Goal: Complete application form: Complete application form

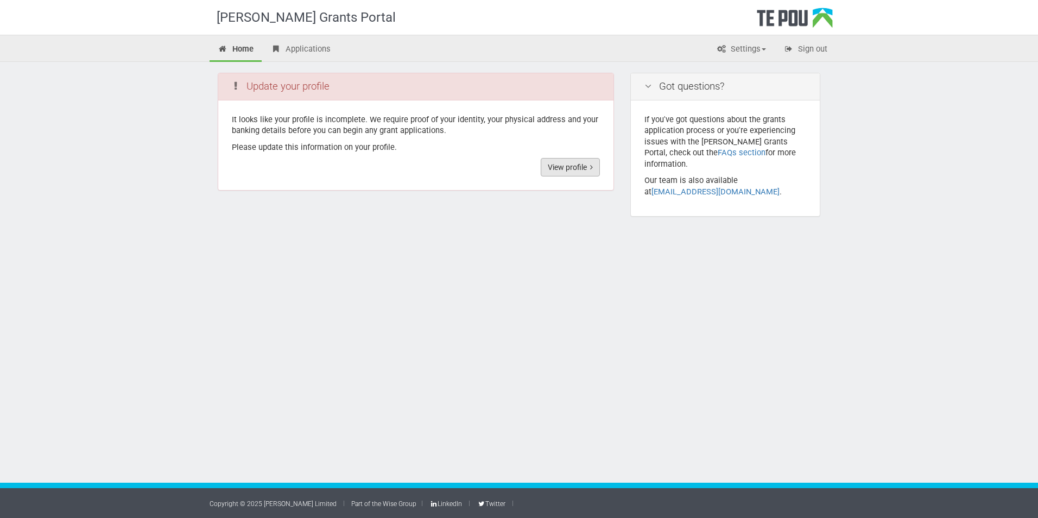
click at [577, 167] on link "View profile" at bounding box center [570, 167] width 59 height 18
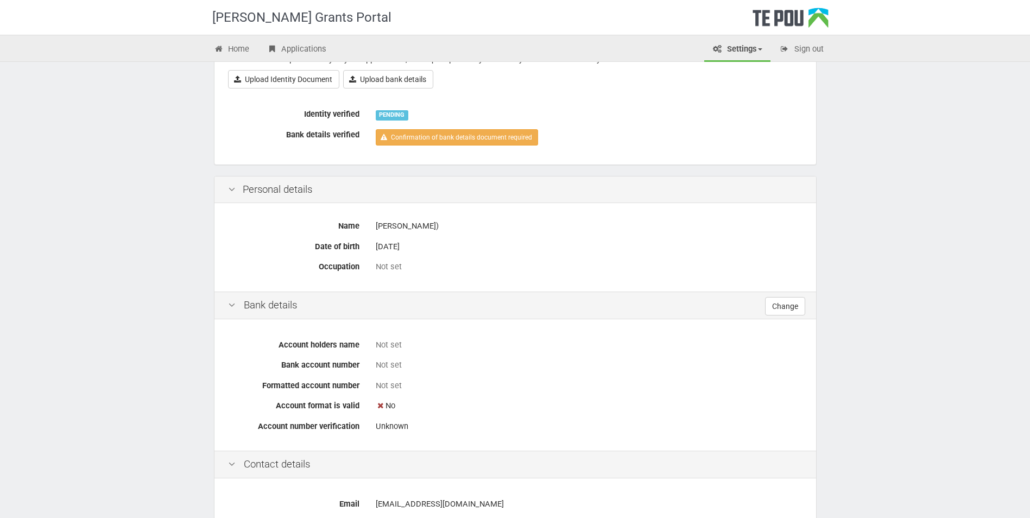
scroll to position [54, 0]
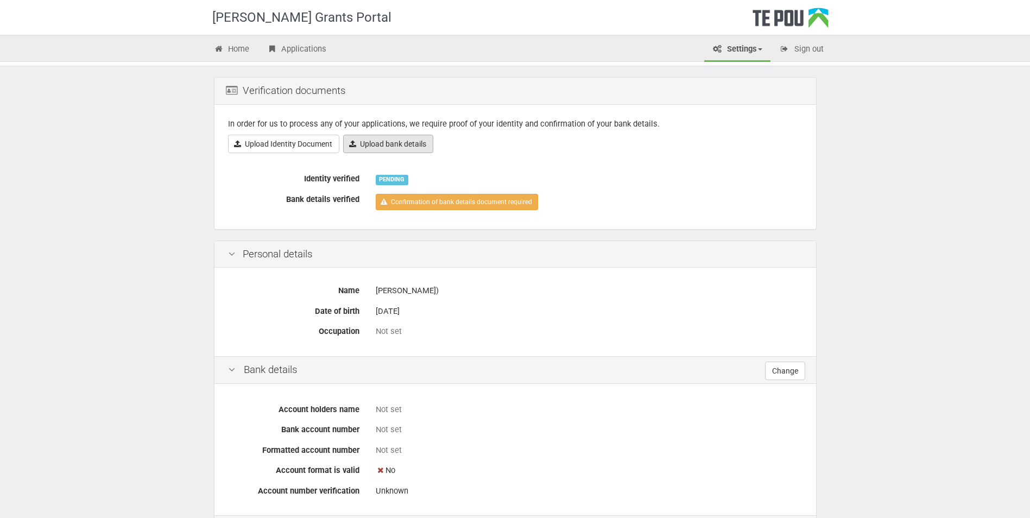
click at [425, 147] on link "Upload bank details" at bounding box center [388, 144] width 90 height 18
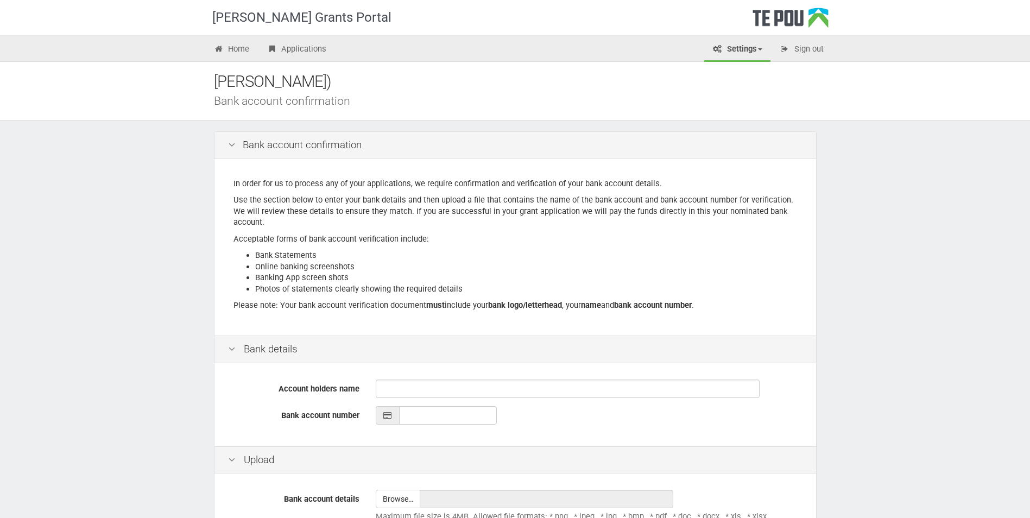
scroll to position [107, 0]
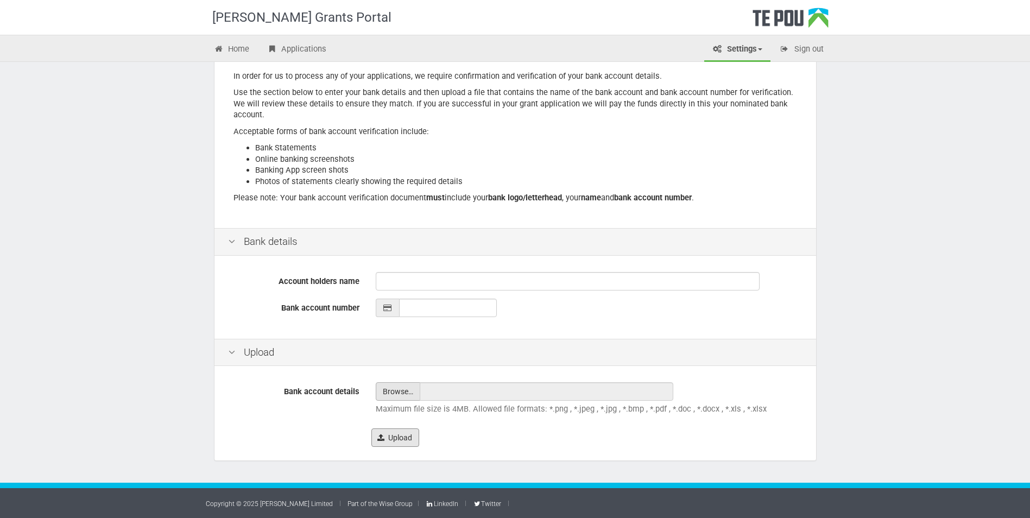
click at [390, 438] on button "Upload" at bounding box center [395, 437] width 48 height 18
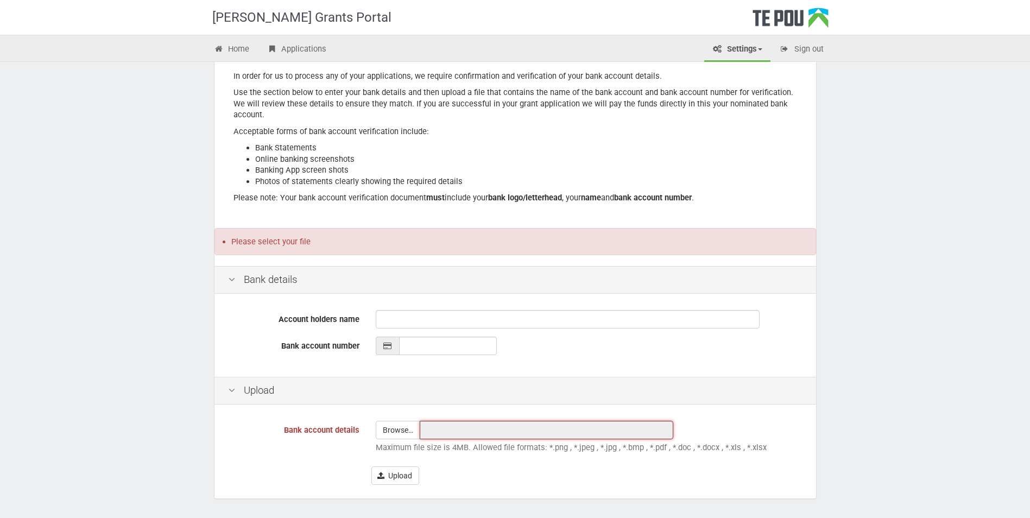
click at [430, 432] on input "text" at bounding box center [547, 430] width 254 height 18
click at [407, 430] on input "file" at bounding box center [397, 429] width 43 height 17
type input "C:\fakepath\bank for grant .docx"
type input "bank for grant .docx"
click at [398, 477] on button "Upload" at bounding box center [395, 475] width 48 height 18
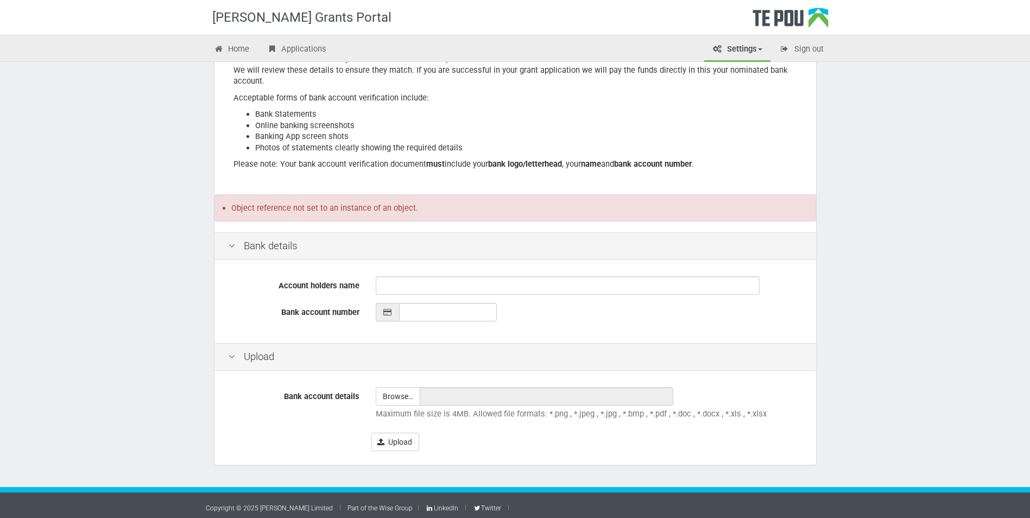
scroll to position [145, 0]
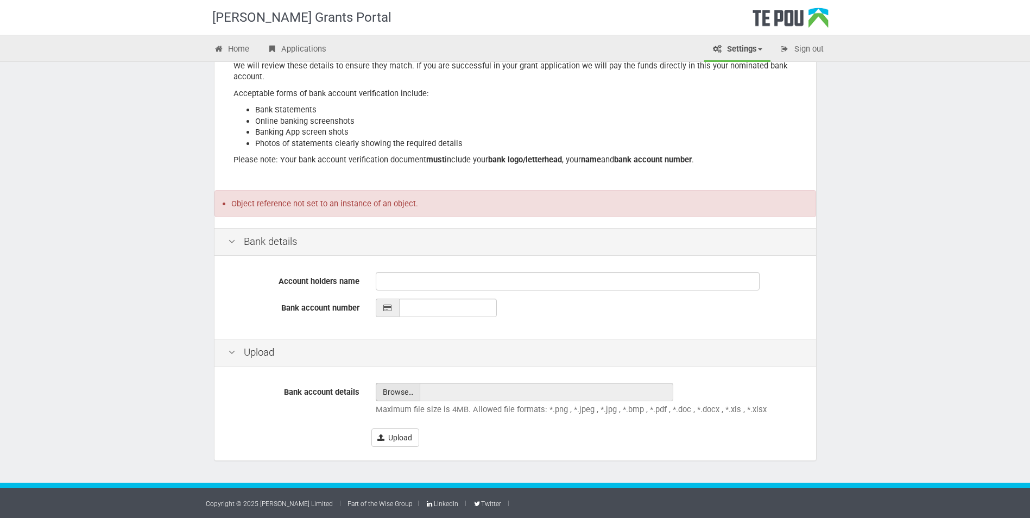
click at [414, 392] on input "file" at bounding box center [397, 391] width 43 height 17
type input "C:\fakepath\bank for grant .docx"
type input "bank for grant .docx"
click at [397, 438] on button "Upload" at bounding box center [395, 437] width 48 height 18
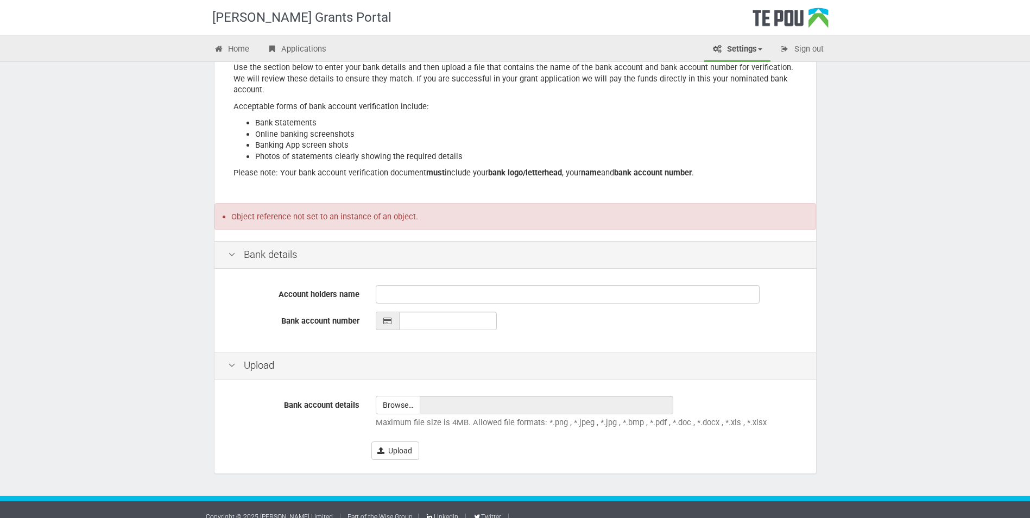
scroll to position [145, 0]
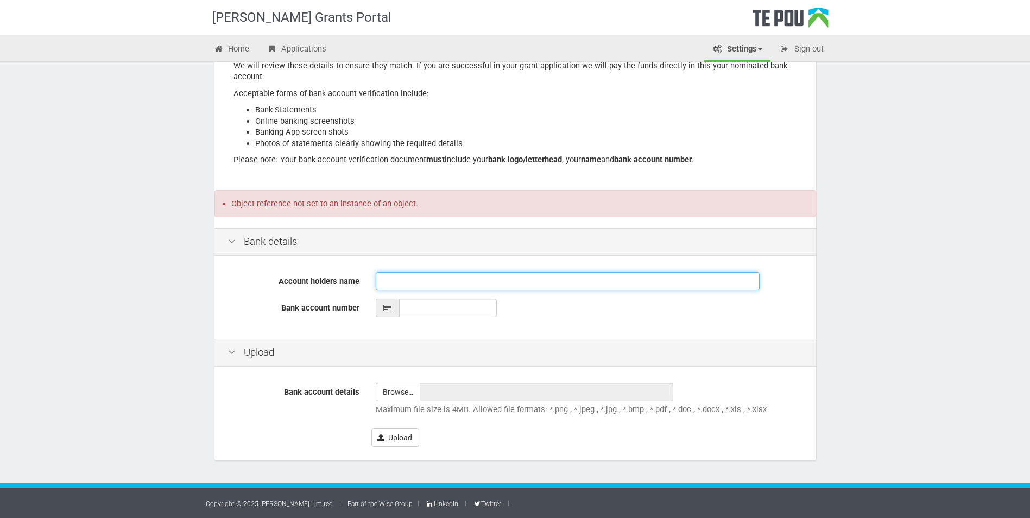
click at [402, 281] on input "Account holders name" at bounding box center [568, 281] width 384 height 18
click at [390, 312] on div at bounding box center [387, 308] width 23 height 18
click at [391, 277] on input "Account holders name" at bounding box center [568, 281] width 384 height 18
click at [394, 395] on input "file" at bounding box center [397, 391] width 43 height 17
type input "C:\fakepath\Screenshot bank.png"
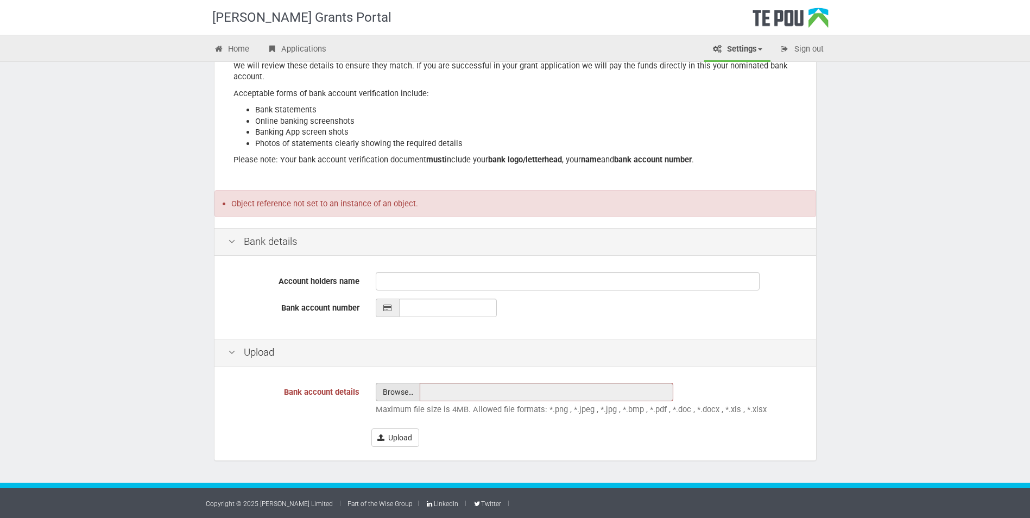
type input "Screenshot bank.png"
click at [405, 440] on button "Upload" at bounding box center [395, 437] width 48 height 18
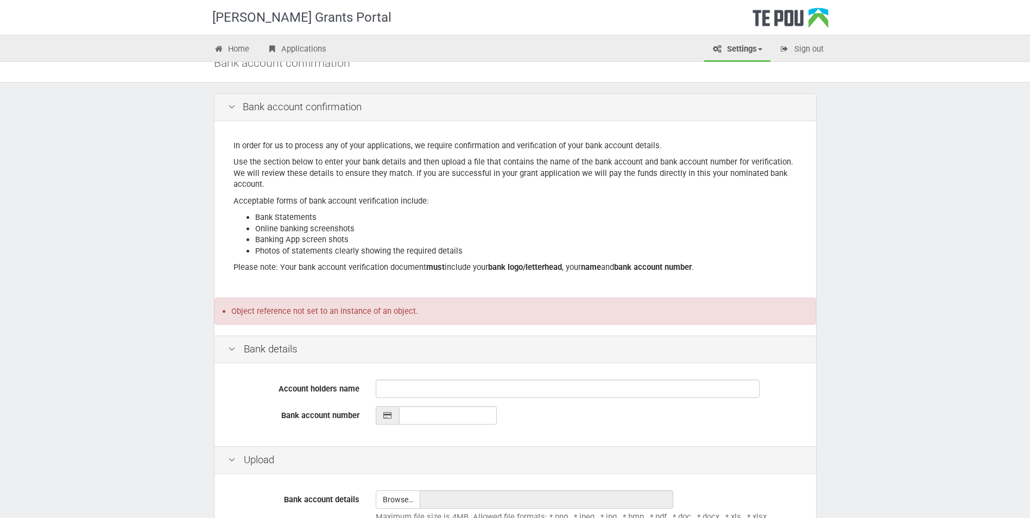
scroll to position [37, 0]
click at [446, 396] on input "Account holders name" at bounding box center [568, 390] width 384 height 18
type input "A H T Tamepo-Pehi"
type input "__-____-_______-___"
click at [427, 421] on input "__-____-_______-___" at bounding box center [448, 416] width 98 height 18
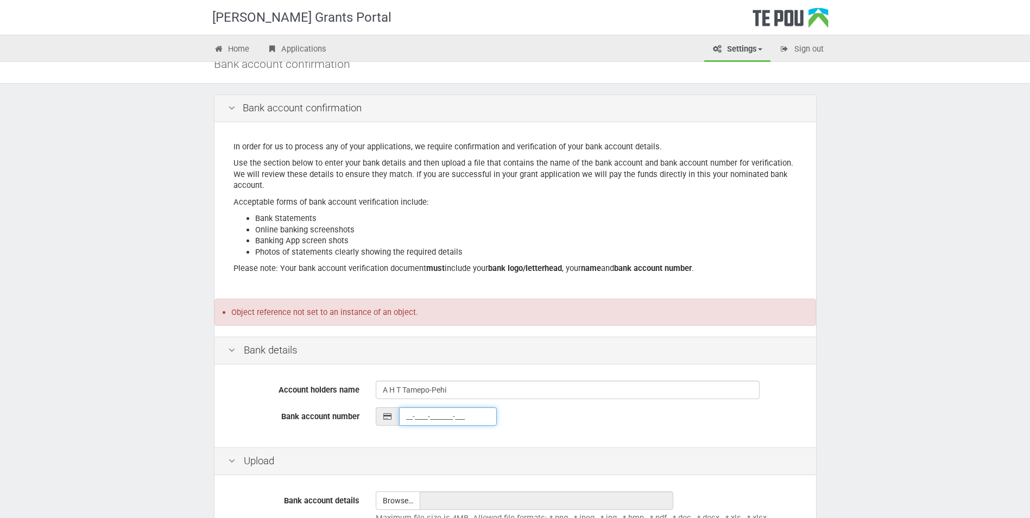
paste input "38-9005-0706783-03"
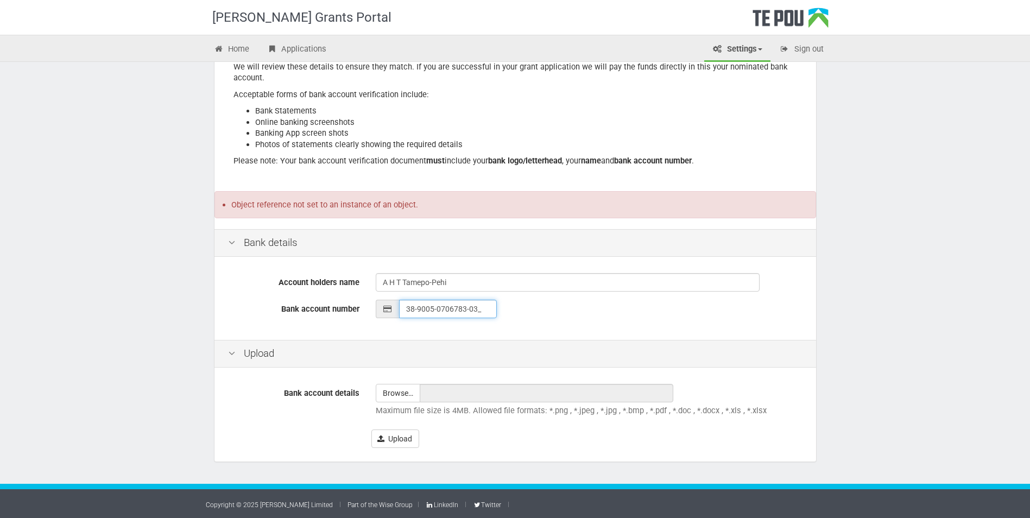
scroll to position [145, 0]
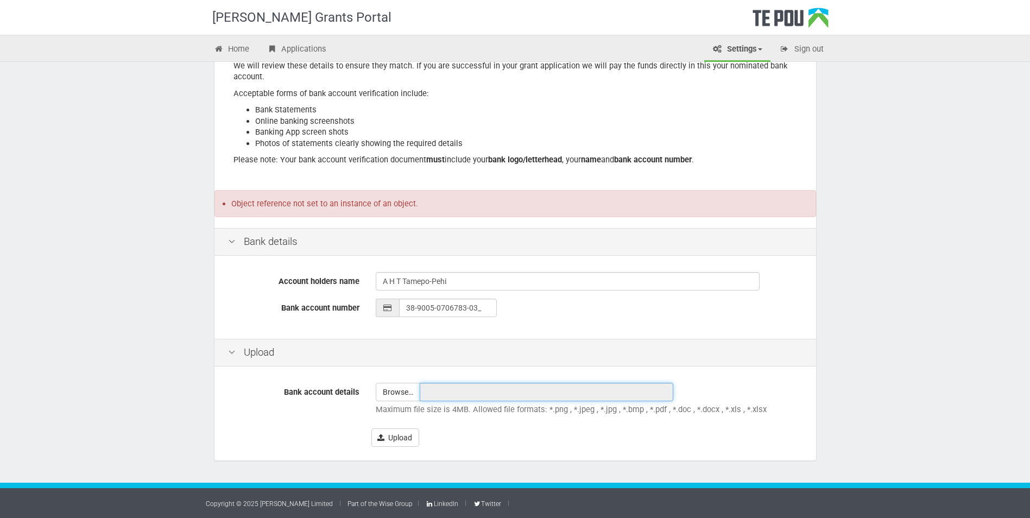
type input "38-9005-0706783-03"
click at [436, 397] on input "text" at bounding box center [547, 392] width 254 height 18
click at [403, 392] on input "file" at bounding box center [397, 391] width 43 height 17
type input "C:\fakepath\Screenshot bank.png"
type input "Screenshot bank.png"
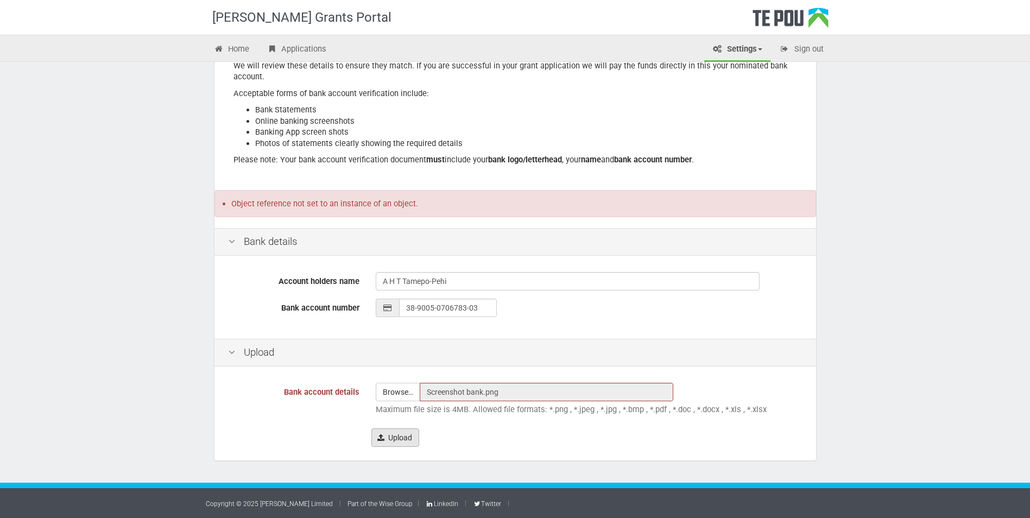
click at [401, 433] on button "Upload" at bounding box center [395, 437] width 48 height 18
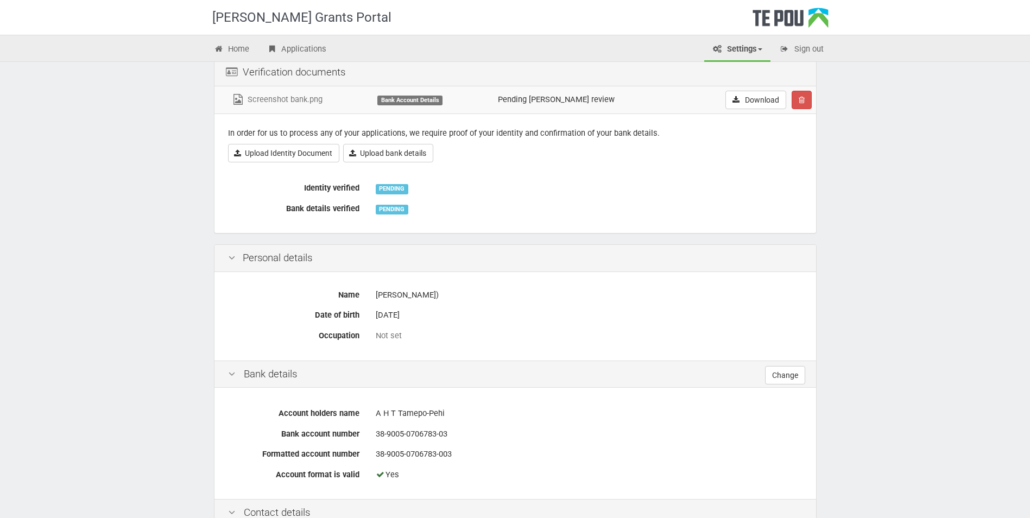
scroll to position [41, 0]
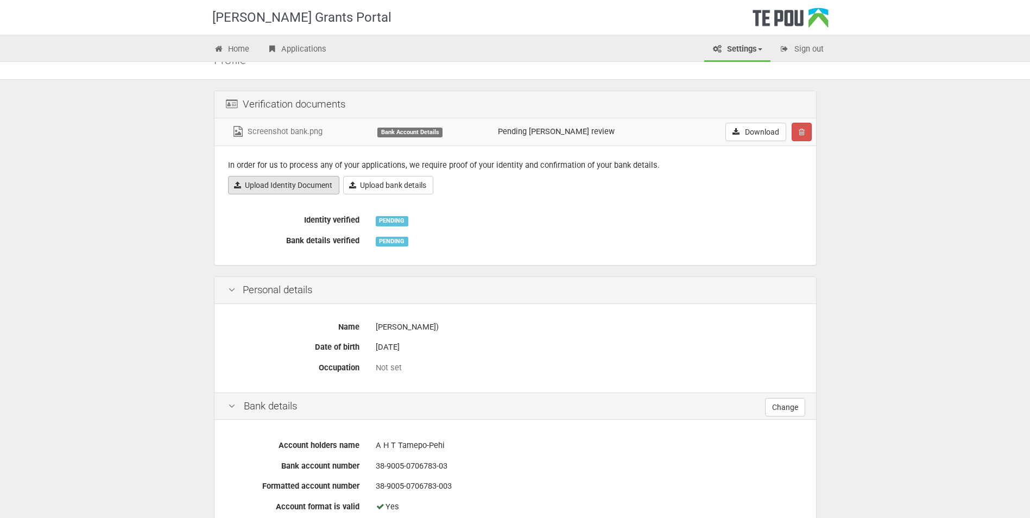
click at [298, 191] on link "Upload Identity Document" at bounding box center [283, 185] width 111 height 18
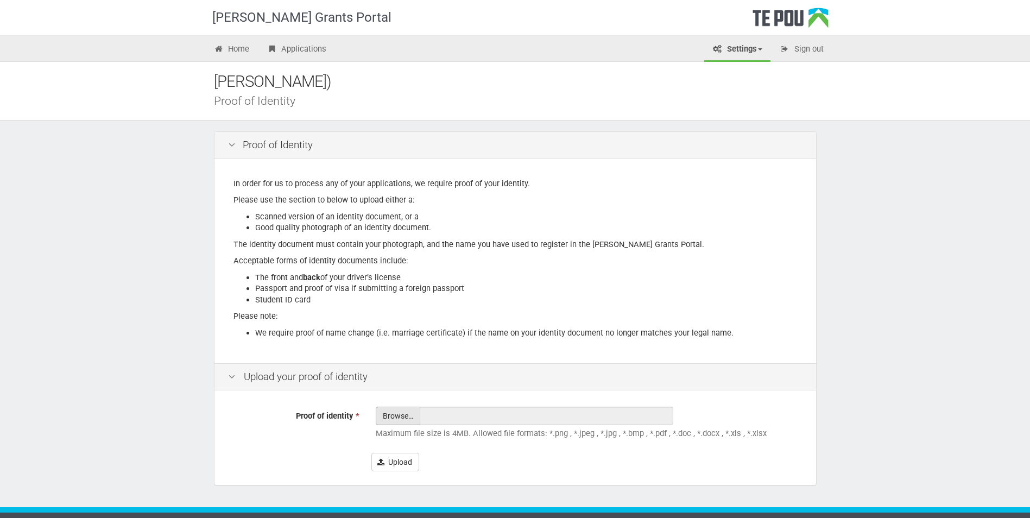
click at [404, 415] on input "Proof of identity *" at bounding box center [397, 446] width 43 height 78
type input "C:\fakepath\A Pehi passort - Copy.jpg"
type input "A Pehi passort - Copy.jpg"
click at [401, 457] on button "Upload" at bounding box center [395, 462] width 48 height 18
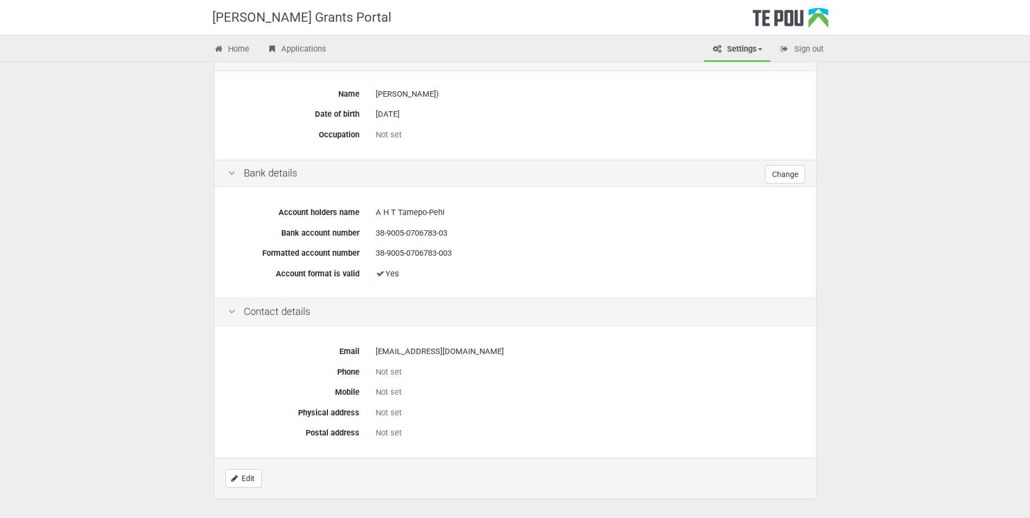
scroll to position [326, 0]
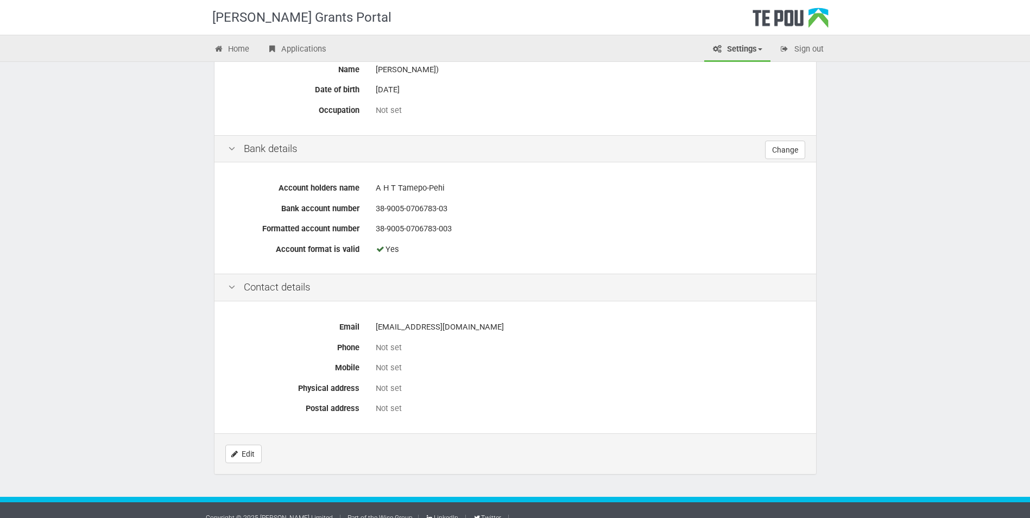
click at [396, 345] on div "Not set" at bounding box center [589, 347] width 427 height 11
click at [409, 347] on div "Not set" at bounding box center [589, 347] width 427 height 11
click at [403, 369] on div "Not set" at bounding box center [589, 367] width 427 height 11
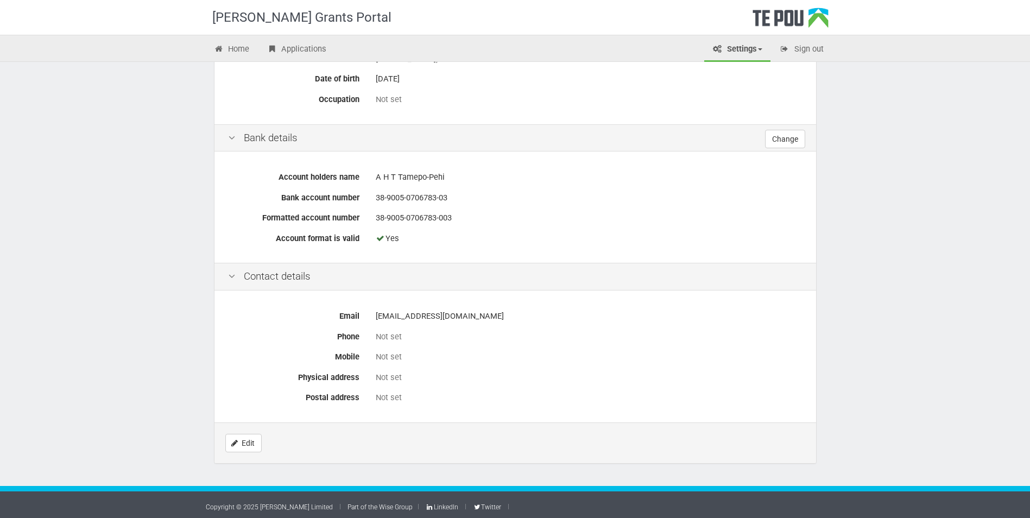
scroll to position [340, 0]
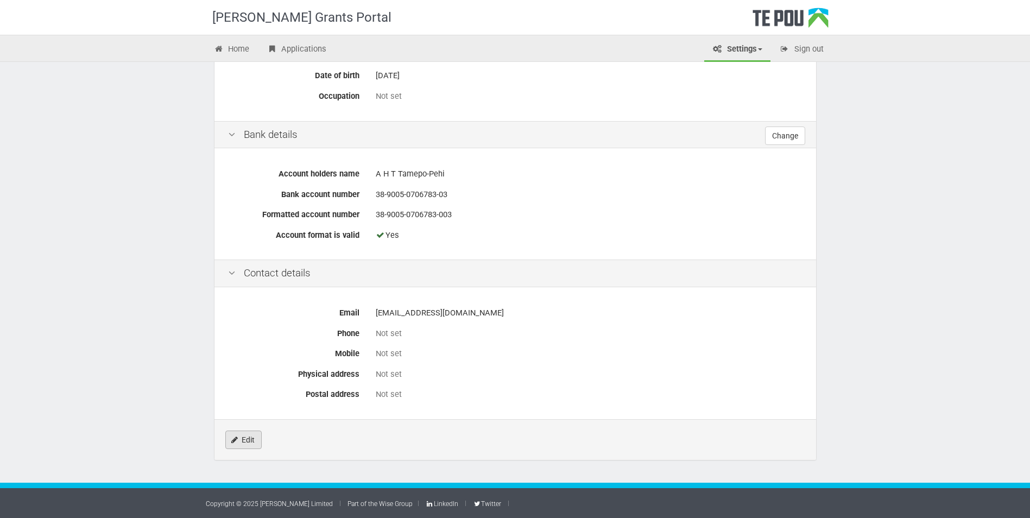
click at [249, 440] on link "Edit" at bounding box center [243, 440] width 36 height 18
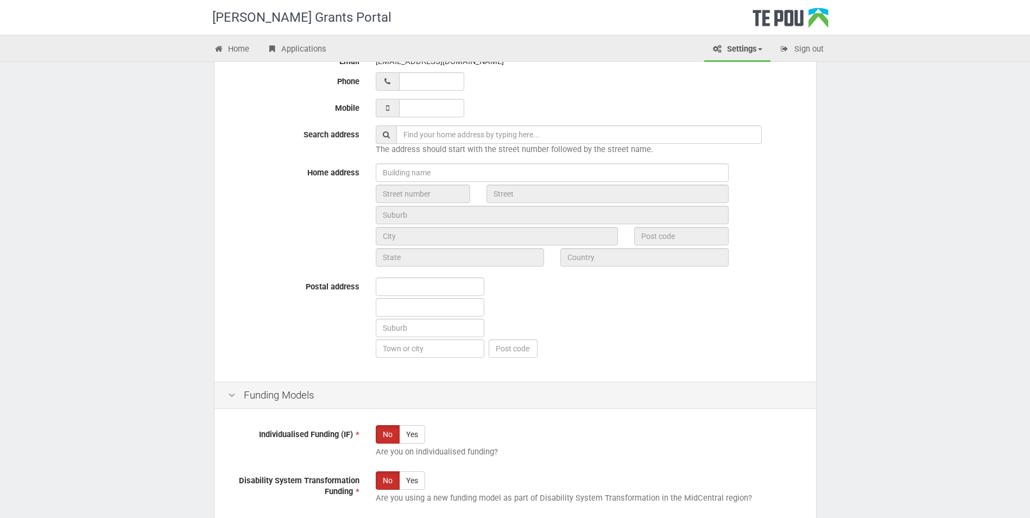
scroll to position [380, 0]
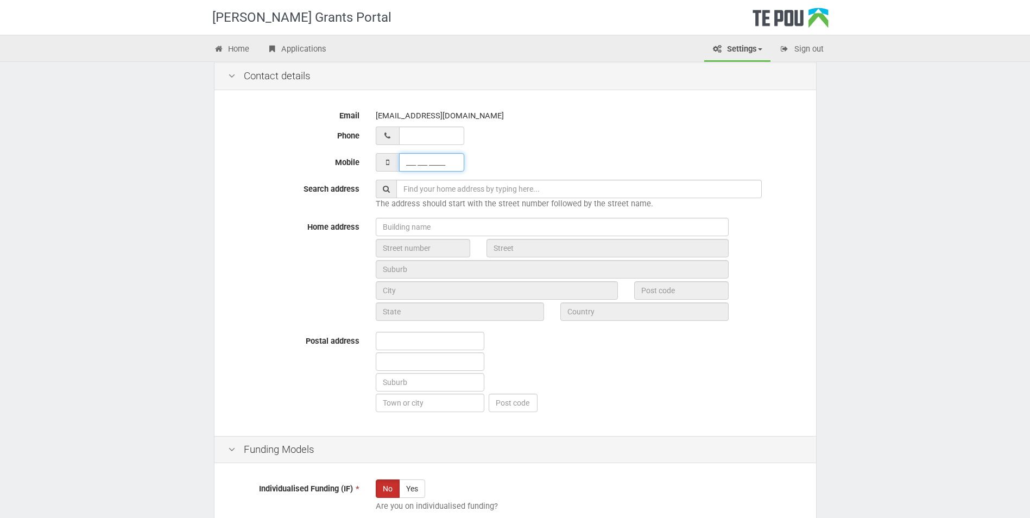
click at [425, 167] on input "___ ___ _____" at bounding box center [431, 162] width 65 height 18
type input "021 549 599"
type input "021549599"
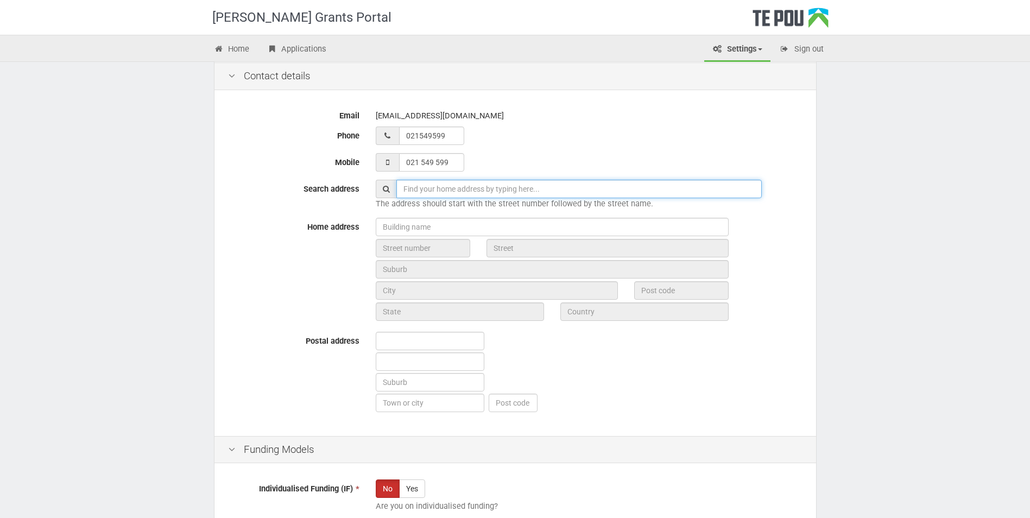
type input "[STREET_ADDRESS]"
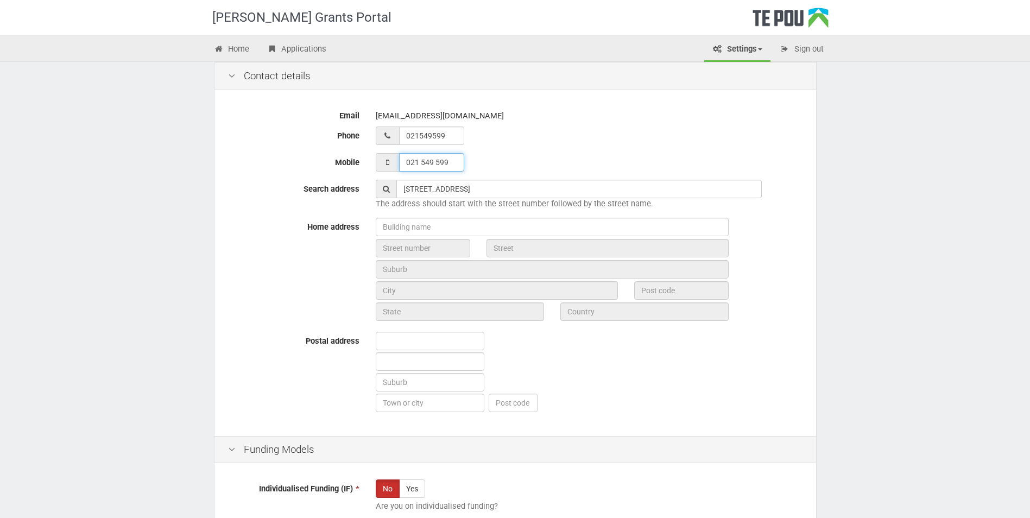
type input "02 154 9599"
type input "021 549 599__"
type input "02 154 9599__"
type input "021 549 599"
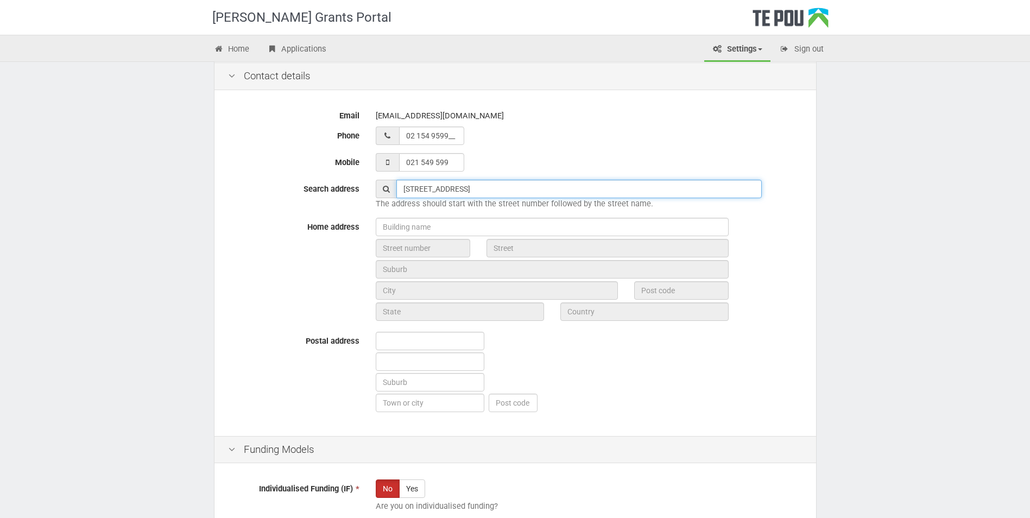
click at [537, 181] on input "[STREET_ADDRESS]" at bounding box center [578, 189] width 365 height 18
drag, startPoint x: 511, startPoint y: 190, endPoint x: 417, endPoint y: 186, distance: 93.5
click at [417, 186] on input "[STREET_ADDRESS]" at bounding box center [578, 189] width 365 height 18
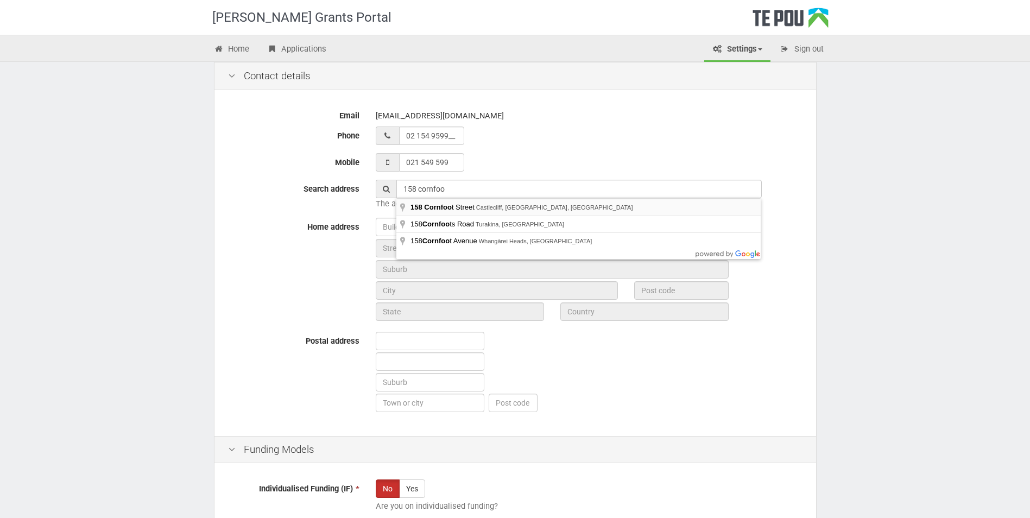
type input "158 Cornfoot Street, Castlecliff, Whanganui, New Zealand"
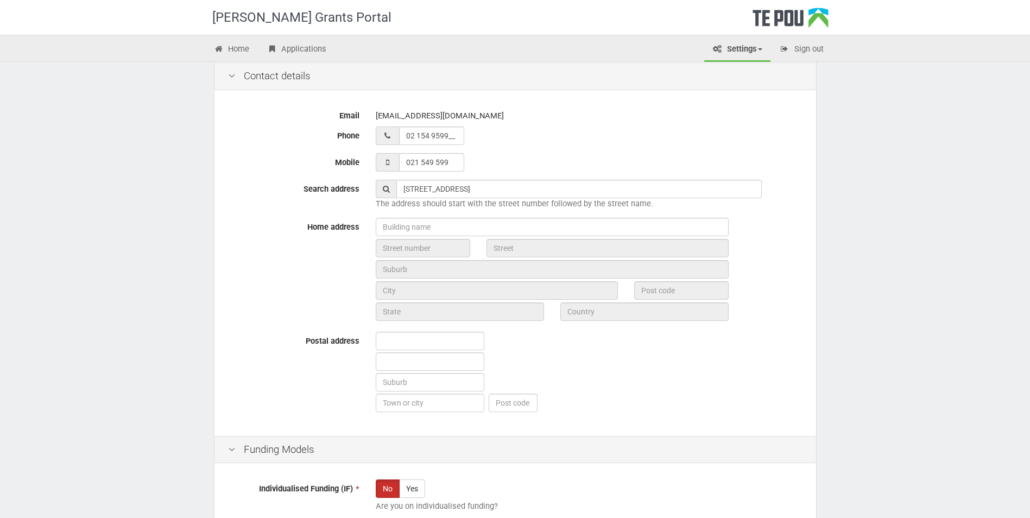
type input "158"
type input "Cornfoot Street"
type input "Whanganui"
type input "4501"
type input "Manawatū-Whanganui Region"
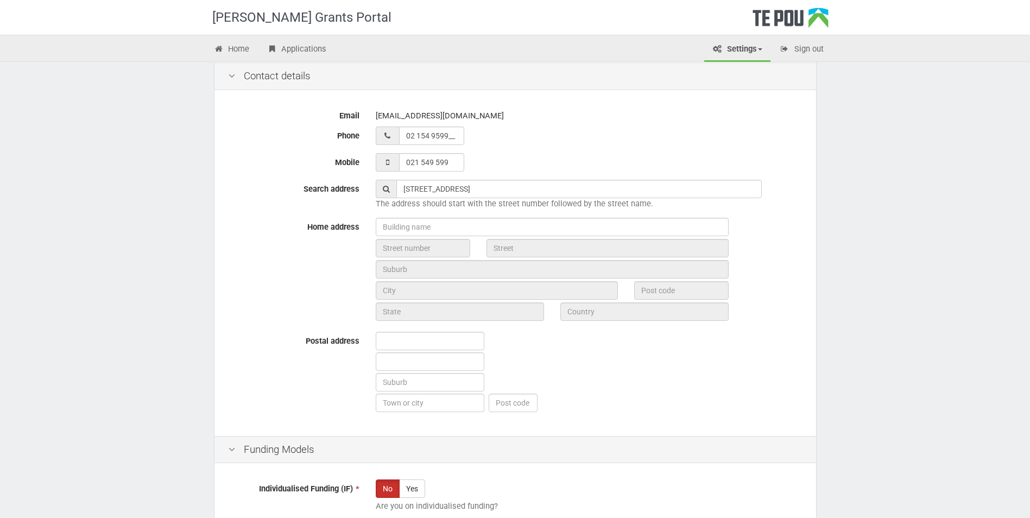
type input "New Zealand"
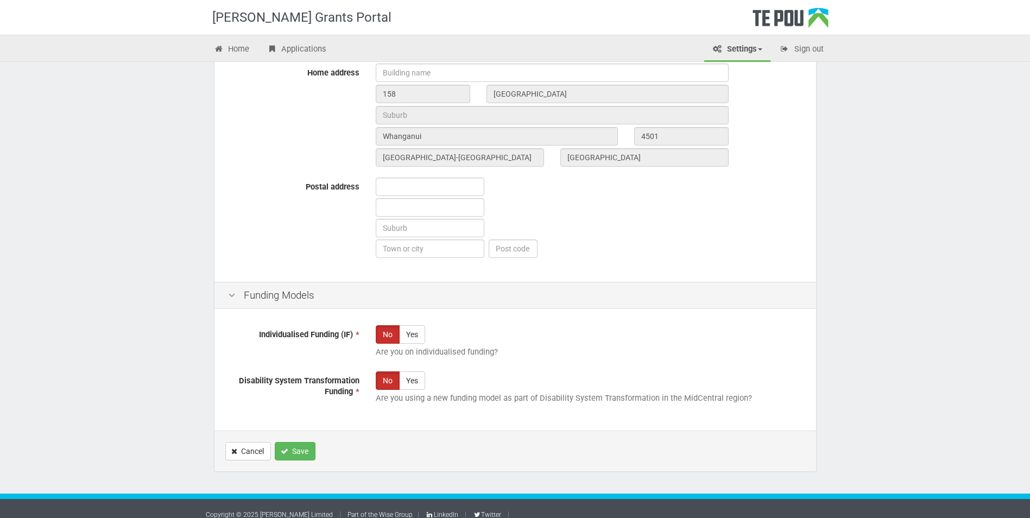
scroll to position [545, 0]
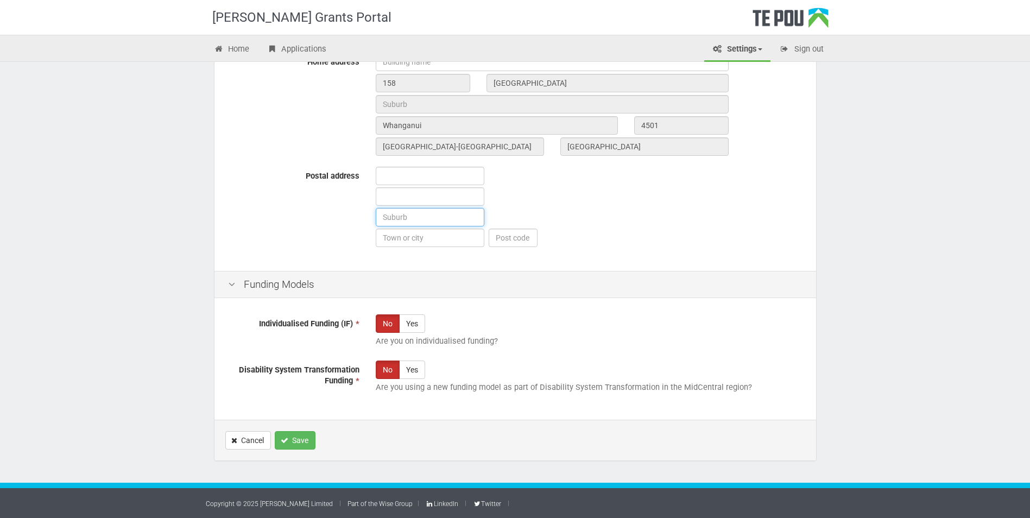
click at [426, 224] on input "text" at bounding box center [430, 217] width 109 height 18
click at [421, 216] on input "Castleclif" at bounding box center [430, 217] width 109 height 18
type input "Castlecliff"
click at [432, 238] on input "text" at bounding box center [430, 238] width 109 height 18
type input "Wanganui"
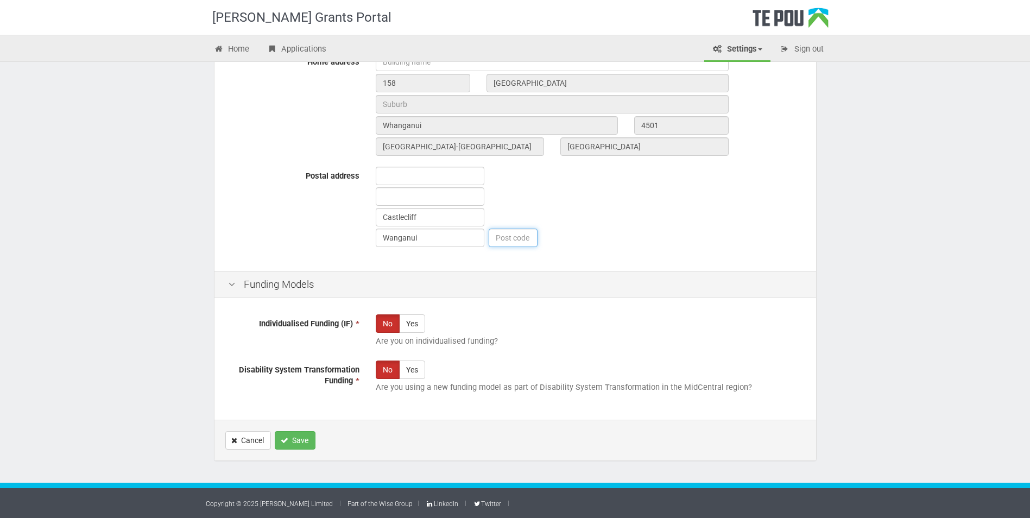
click at [514, 242] on input "text" at bounding box center [513, 238] width 49 height 18
type input "4501"
click at [664, 204] on div "Castlecliff Wanganui 4501" at bounding box center [589, 208] width 443 height 83
click at [418, 321] on label "Yes" at bounding box center [412, 323] width 26 height 18
radio input "true"
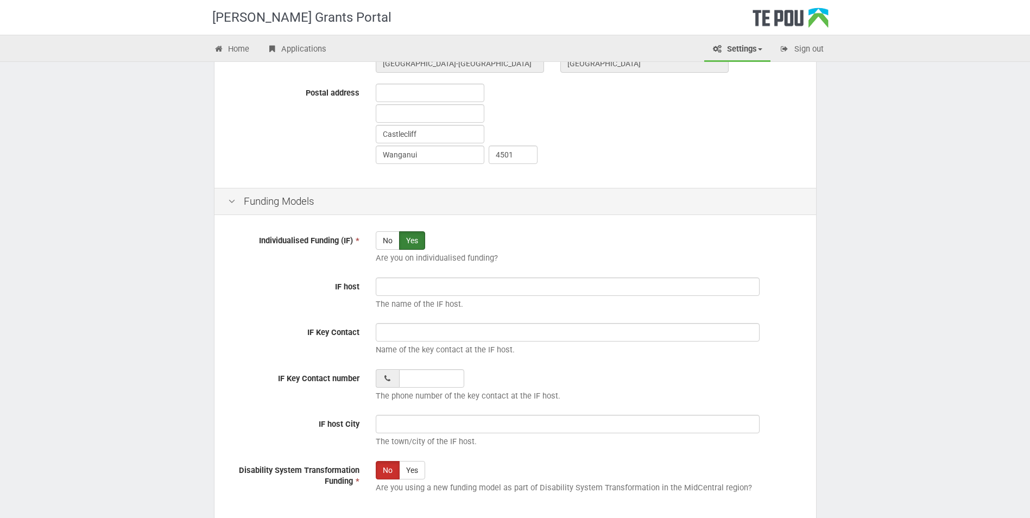
scroll to position [729, 0]
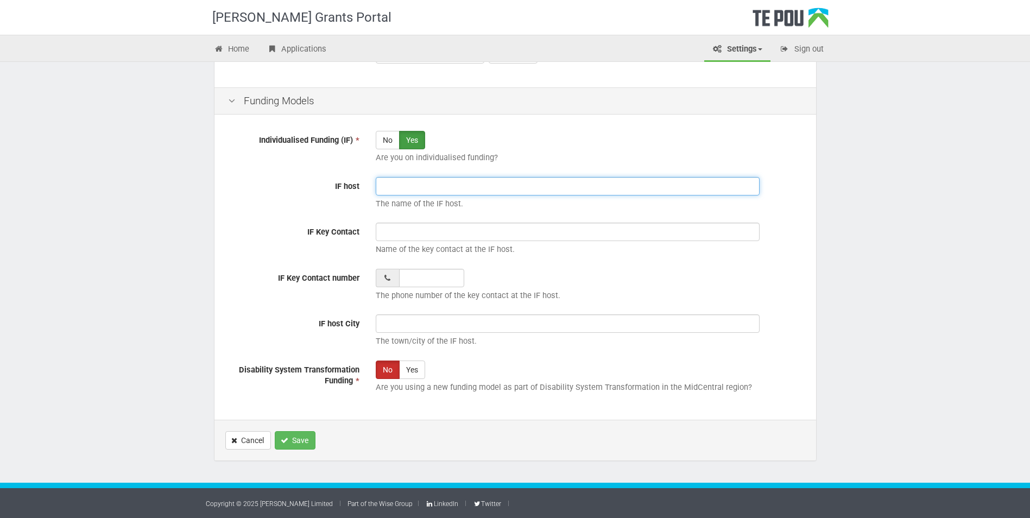
click at [413, 188] on input "IF host" at bounding box center [568, 186] width 384 height 18
type input "Alisha Tamepo-Pehi"
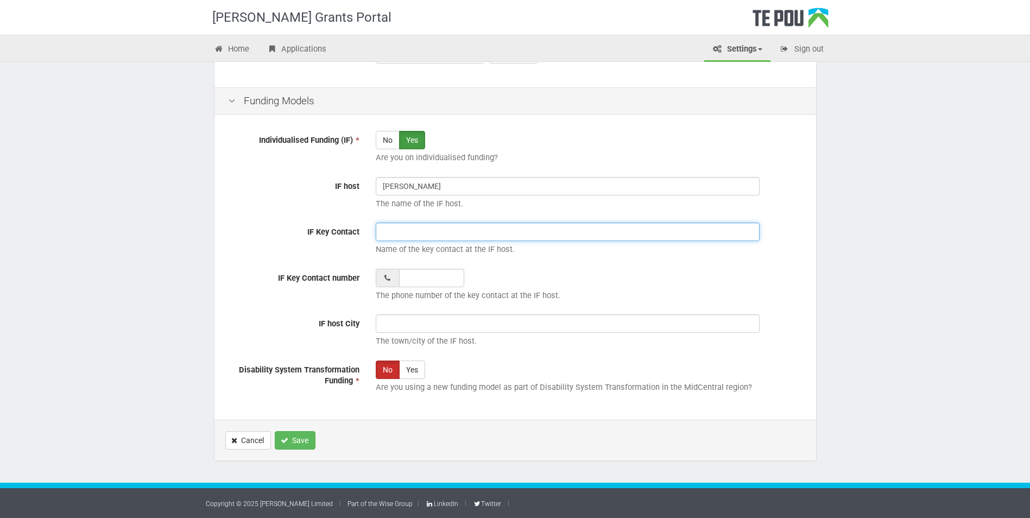
click at [393, 232] on input "IF Key Contact" at bounding box center [568, 232] width 384 height 18
type input "Alisha Tamepo-Pehi"
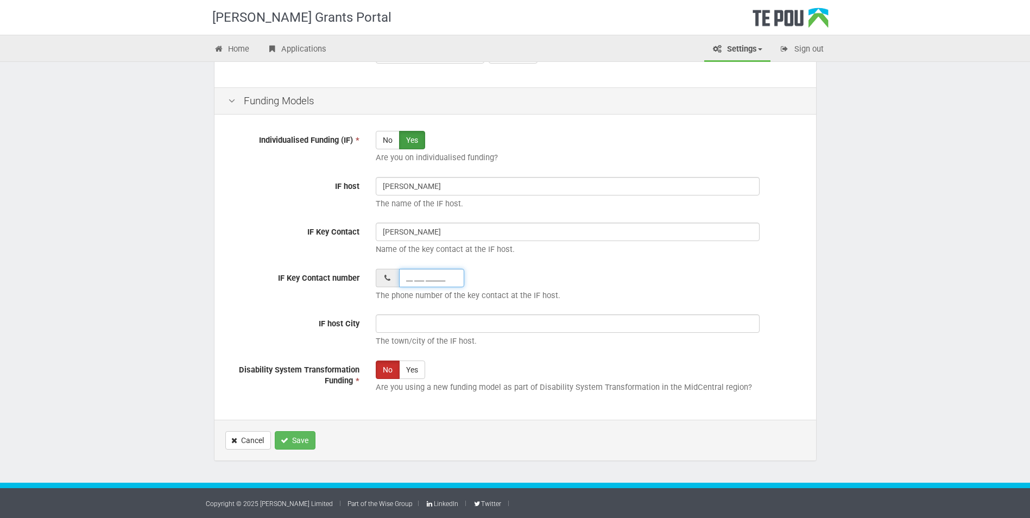
click at [429, 274] on input "__ ___ ______" at bounding box center [431, 278] width 65 height 18
type input "02 154 9599"
type input "158 Cornfoot Street, Castlecliff"
type input "02 154 9599"
click at [444, 328] on input "IF host City" at bounding box center [568, 323] width 384 height 18
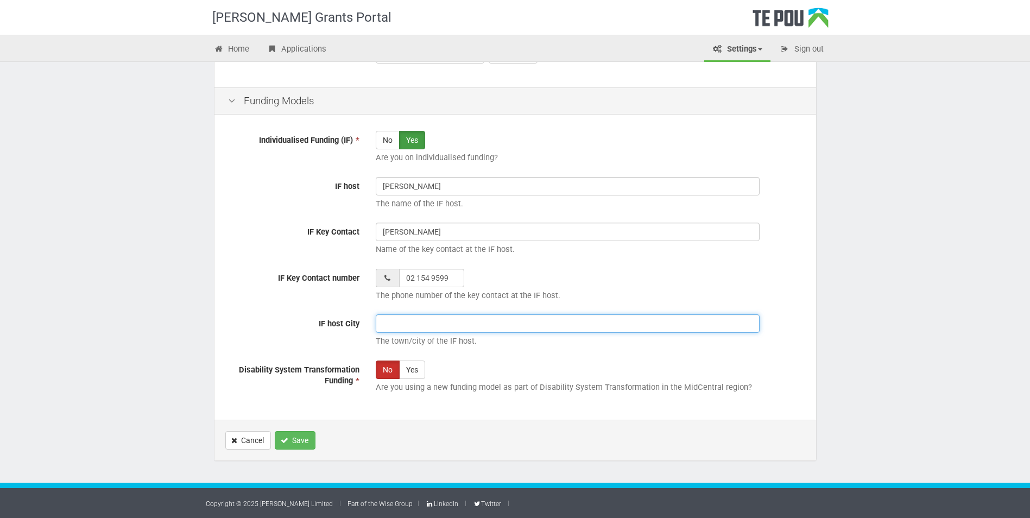
type input "Wanganui"
click at [293, 438] on button "Save" at bounding box center [295, 440] width 41 height 18
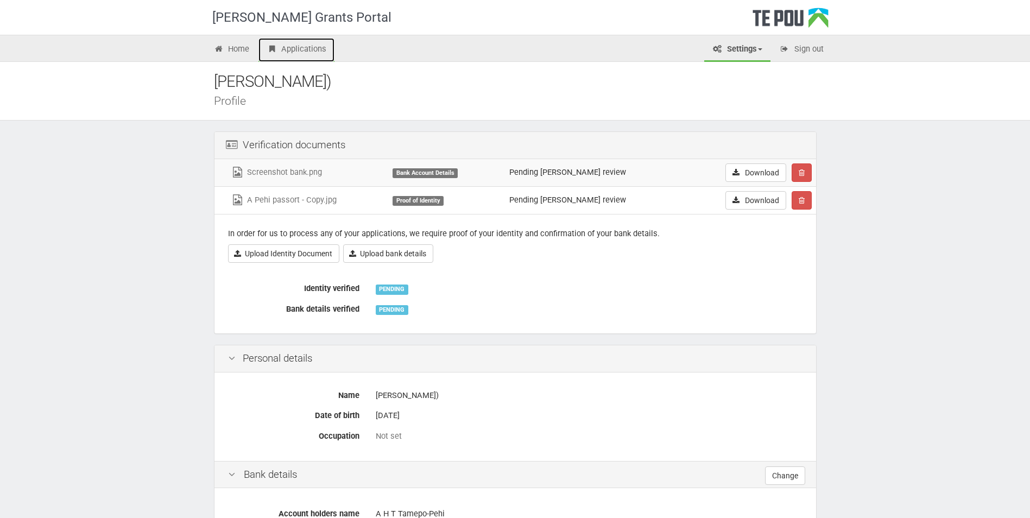
click at [306, 50] on link "Applications" at bounding box center [296, 50] width 76 height 24
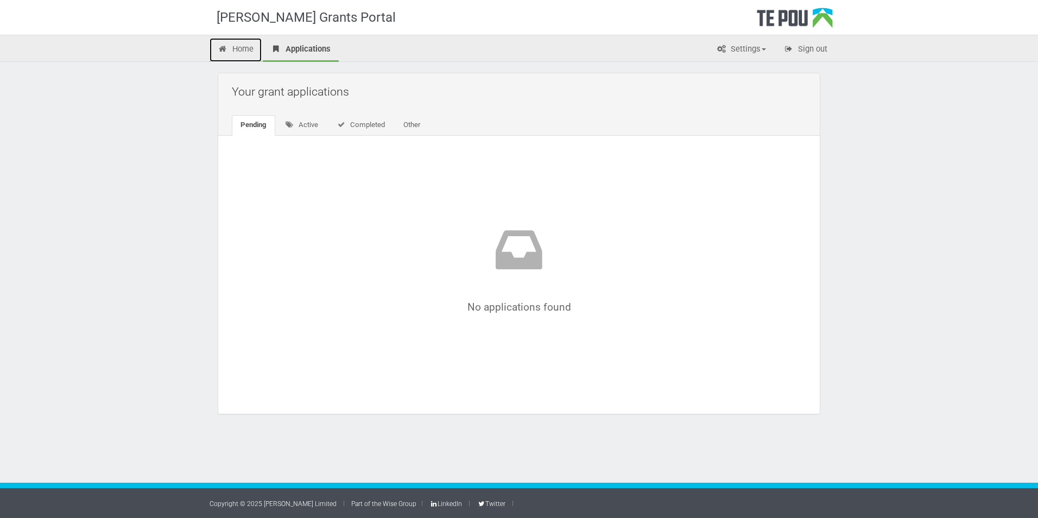
click at [230, 48] on link "Home" at bounding box center [236, 50] width 52 height 24
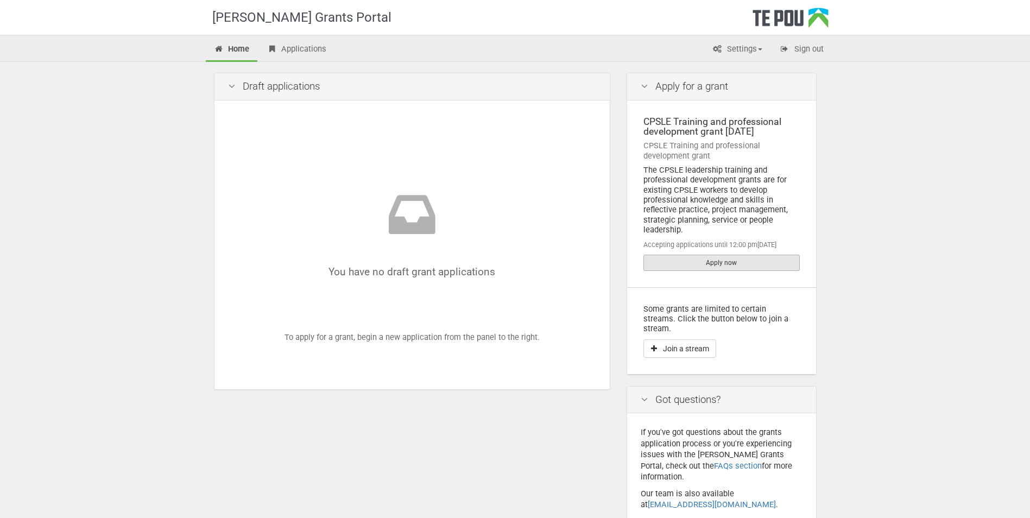
click at [705, 260] on link "Apply now" at bounding box center [721, 263] width 156 height 16
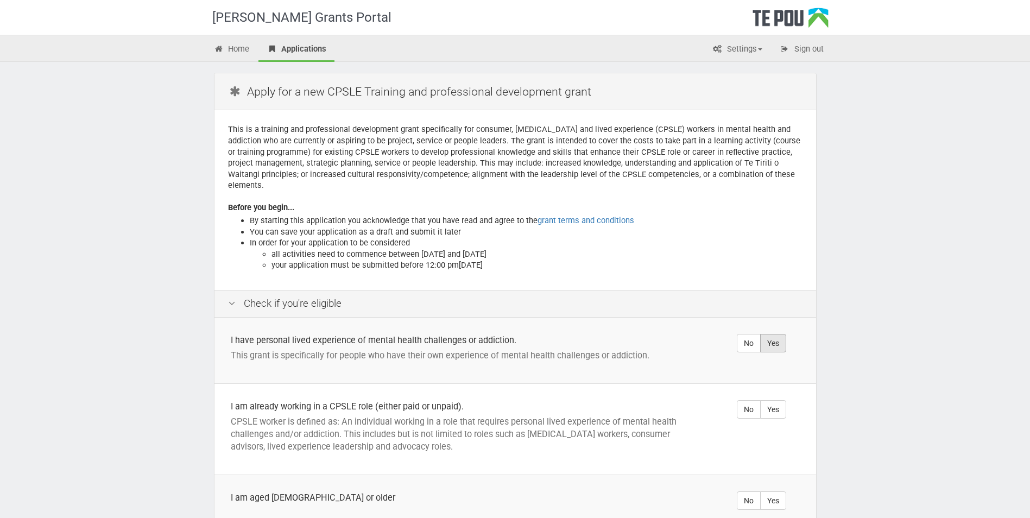
click at [771, 334] on label "Yes" at bounding box center [773, 343] width 26 height 18
radio input "true"
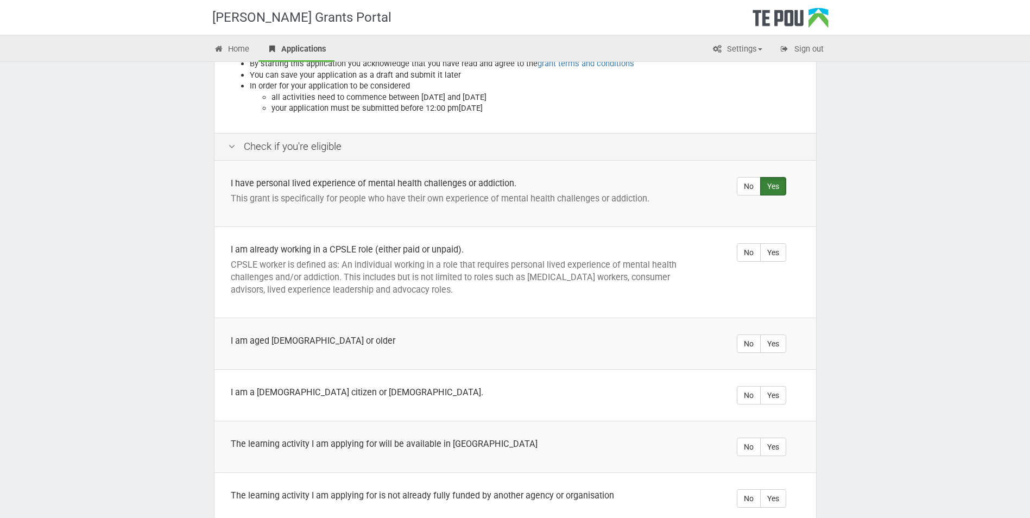
scroll to position [163, 0]
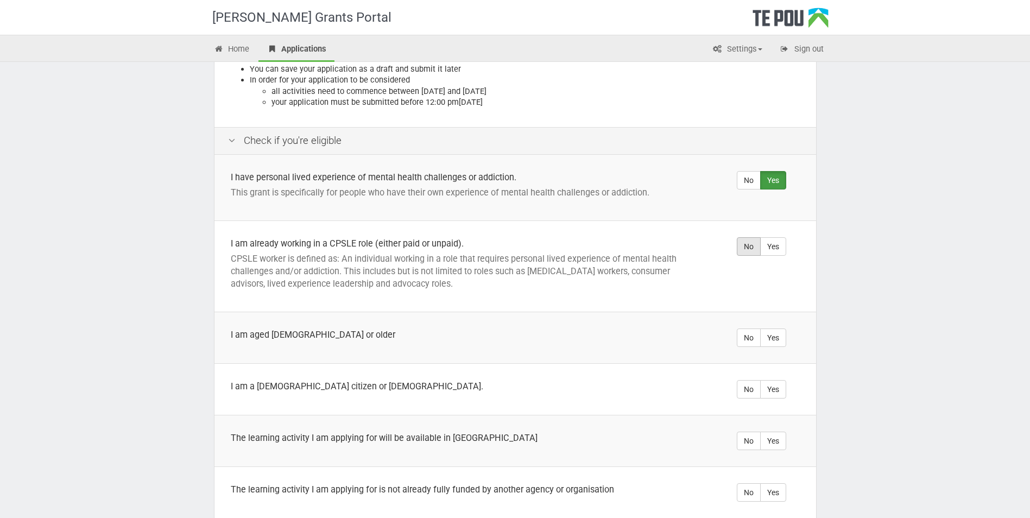
click at [750, 240] on label "No" at bounding box center [749, 246] width 24 height 18
radio input "true"
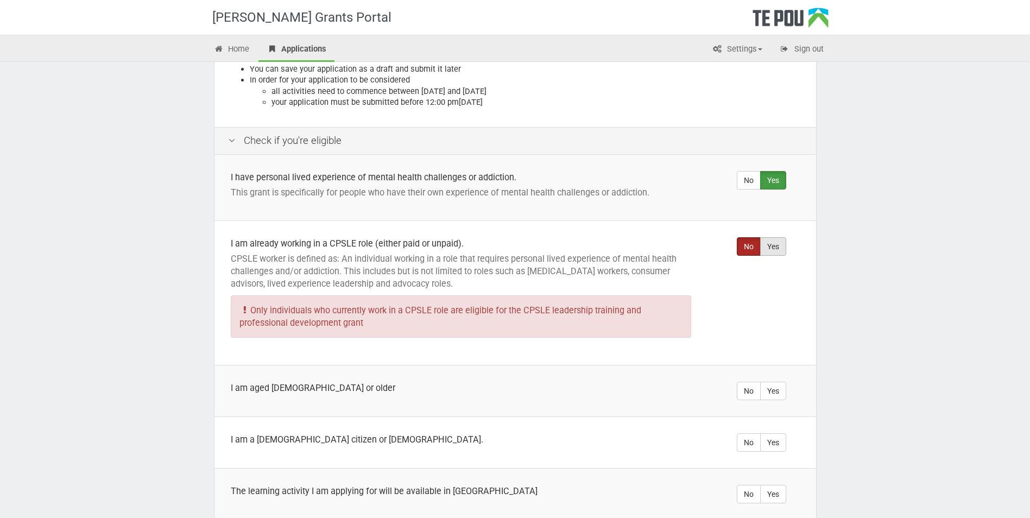
click at [777, 237] on label "Yes" at bounding box center [773, 246] width 26 height 18
radio input "true"
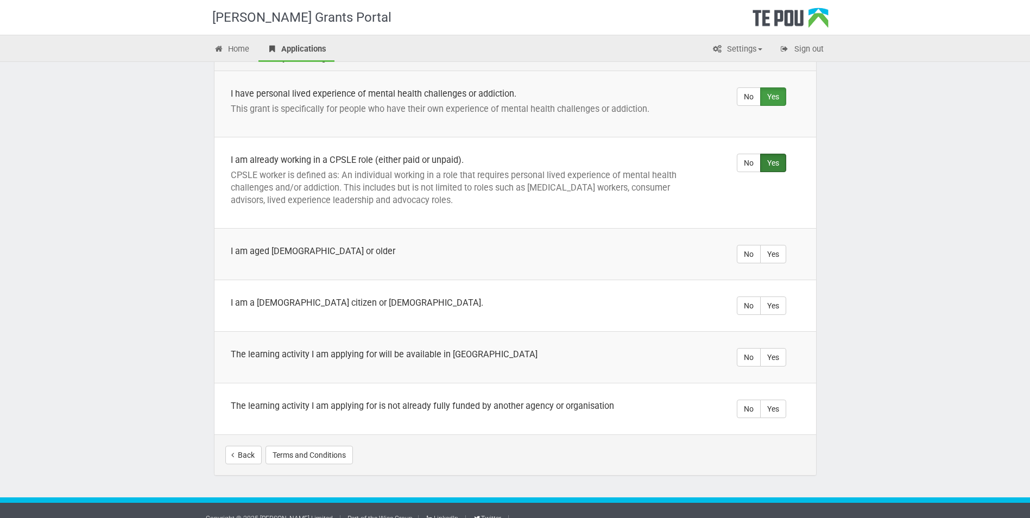
scroll to position [250, 0]
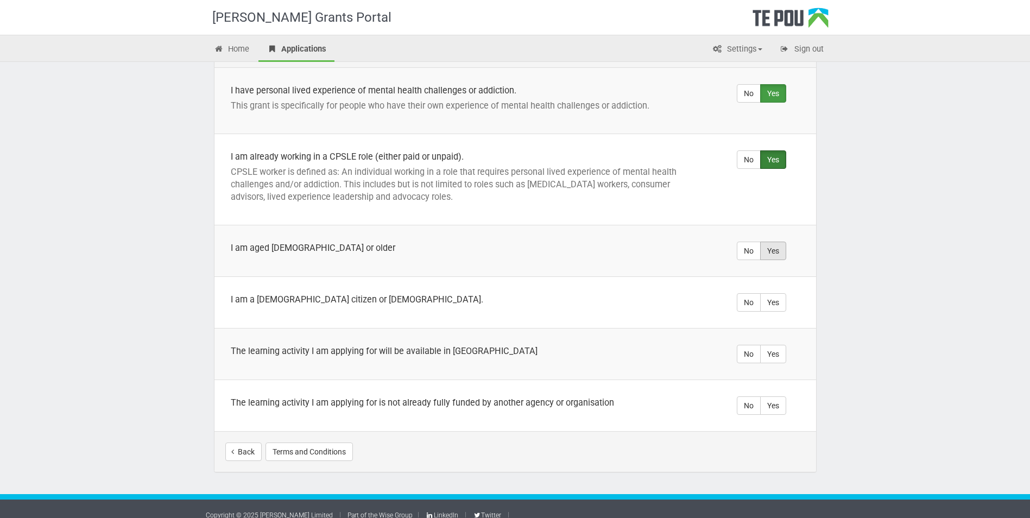
click at [768, 242] on label "Yes" at bounding box center [773, 251] width 26 height 18
radio input "true"
click at [769, 293] on label "Yes" at bounding box center [773, 302] width 26 height 18
radio input "true"
click at [775, 345] on label "Yes" at bounding box center [773, 354] width 26 height 18
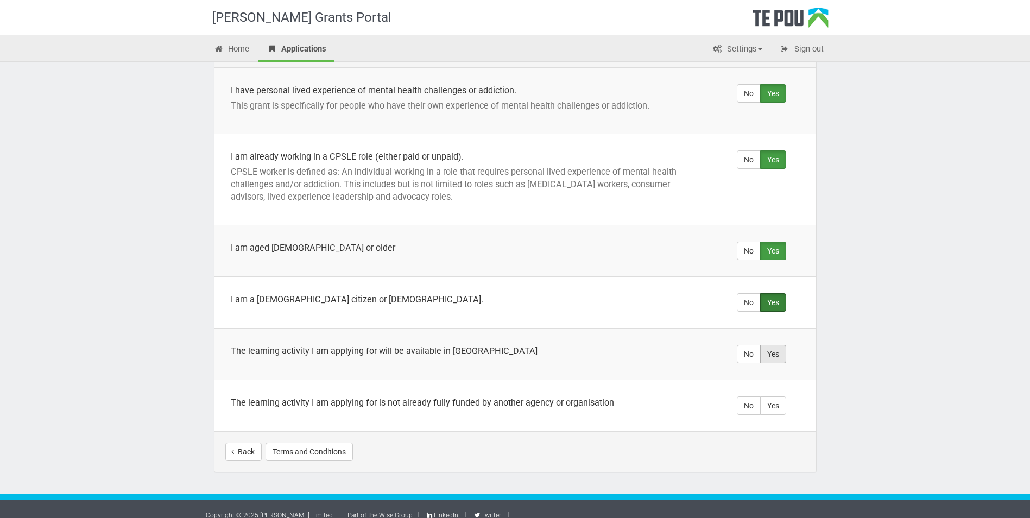
radio input "true"
click at [774, 396] on label "Yes" at bounding box center [773, 405] width 26 height 18
radio input "true"
click at [778, 443] on button "Start your application" at bounding box center [758, 451] width 94 height 18
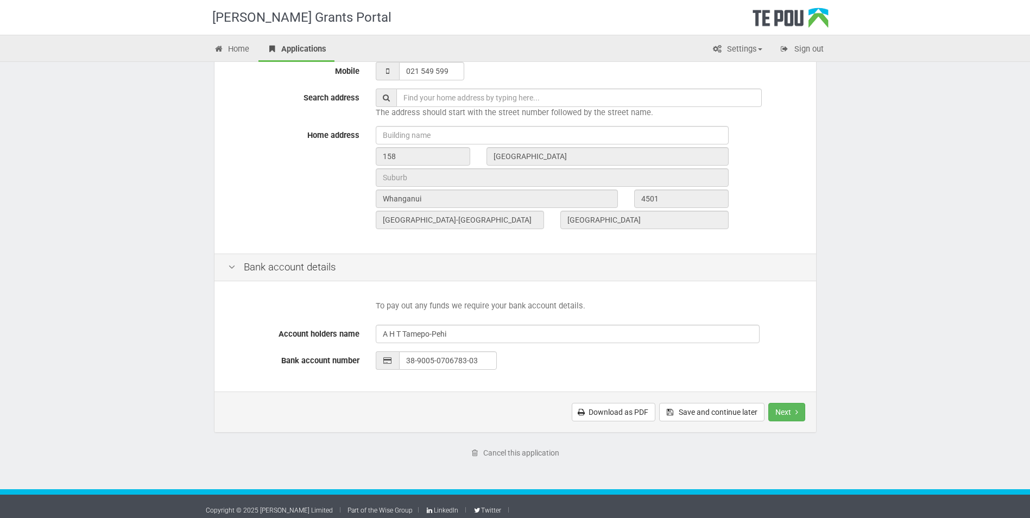
scroll to position [338, 0]
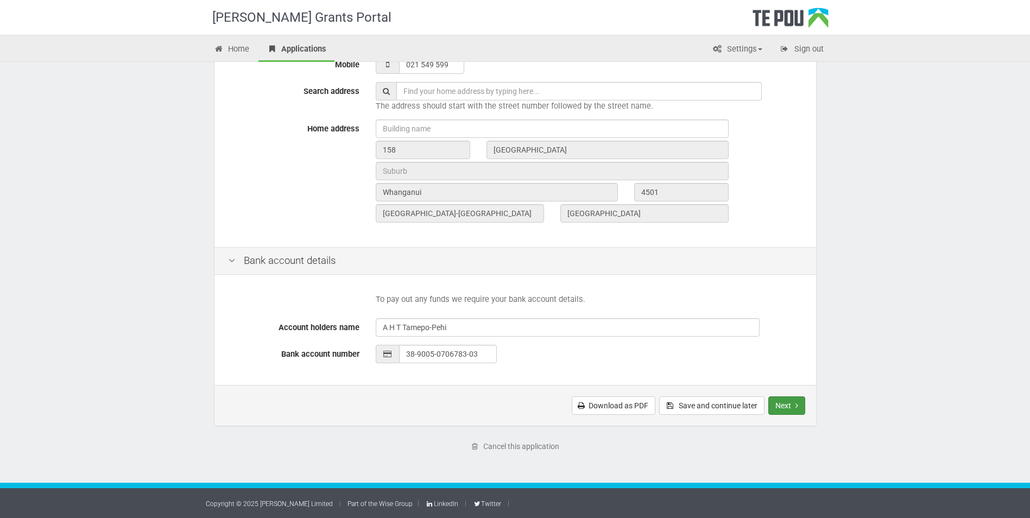
click at [784, 404] on button "Next" at bounding box center [786, 405] width 37 height 18
